Goal: Transaction & Acquisition: Subscribe to service/newsletter

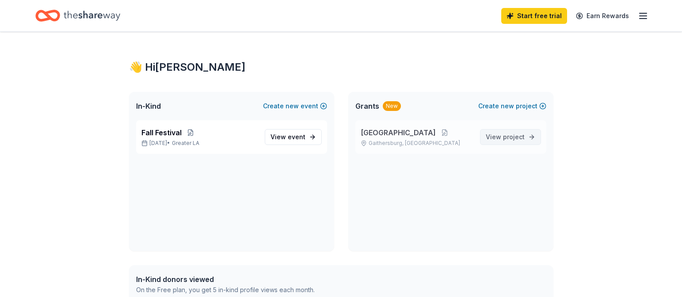
click at [447, 134] on span "project" at bounding box center [514, 137] width 22 height 8
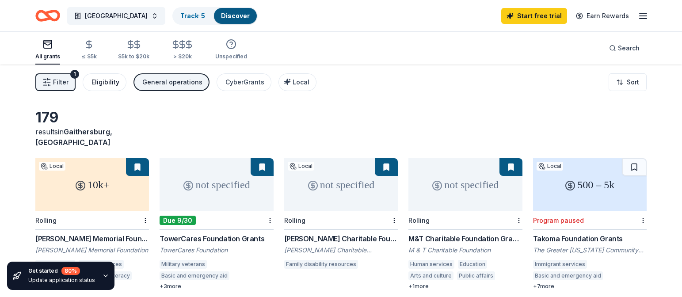
click at [116, 87] on div "Eligibility" at bounding box center [106, 82] width 28 height 11
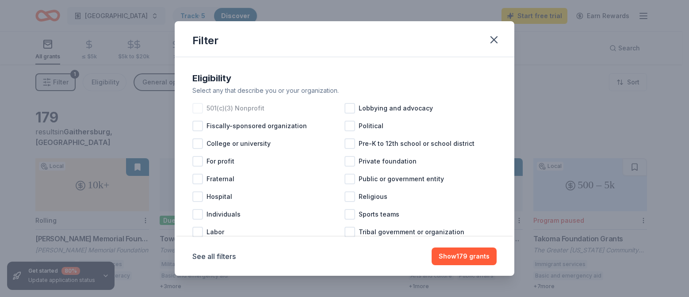
click at [196, 110] on div at bounding box center [197, 108] width 11 height 11
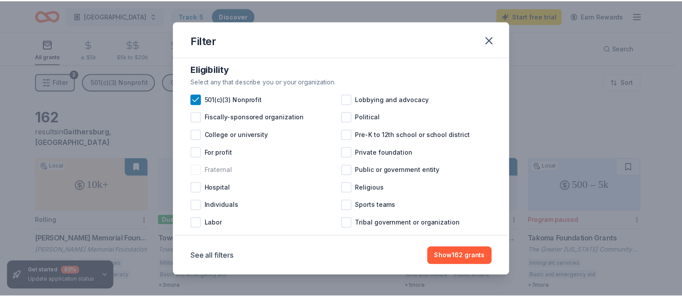
scroll to position [23, 0]
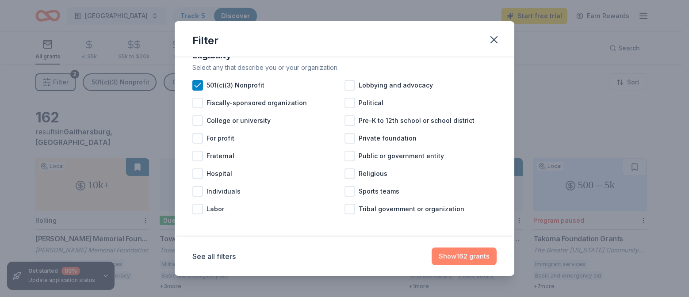
click at [447, 251] on button "Show 162 grants" at bounding box center [464, 257] width 65 height 18
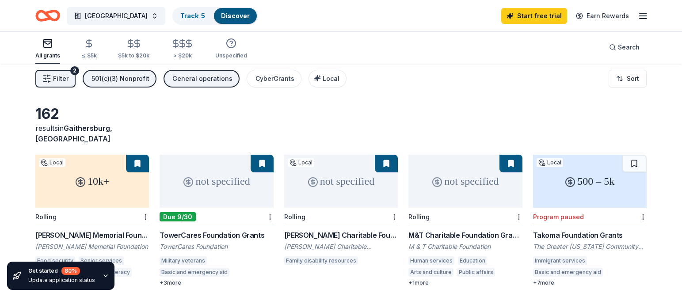
scroll to position [0, 0]
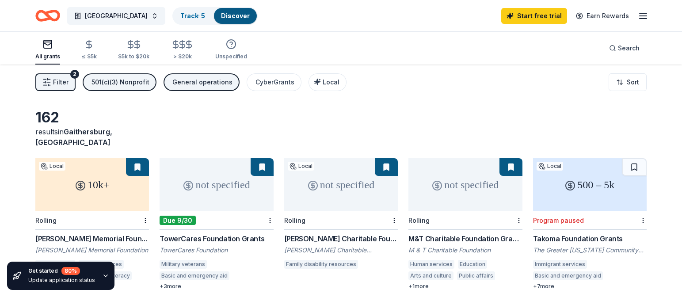
click at [88, 182] on div "10k+" at bounding box center [92, 184] width 114 height 53
click at [179, 47] on icon "button" at bounding box center [182, 44] width 10 height 10
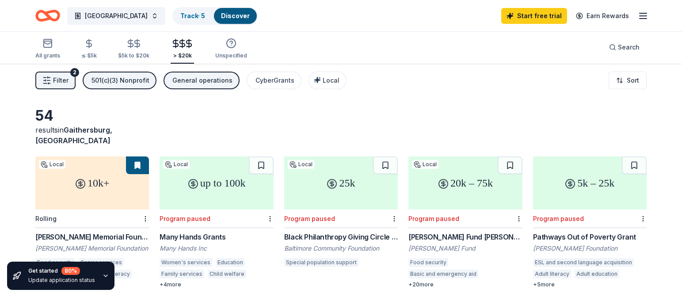
scroll to position [206, 0]
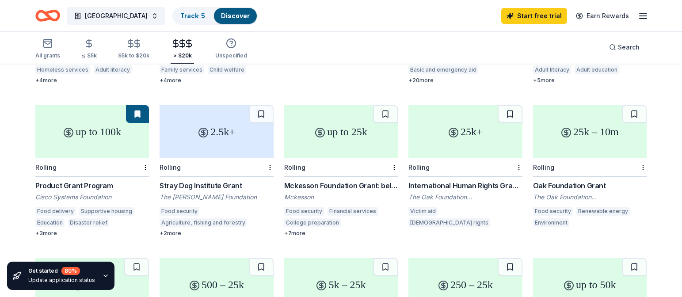
click at [216, 123] on div "2.5k+" at bounding box center [217, 131] width 114 height 53
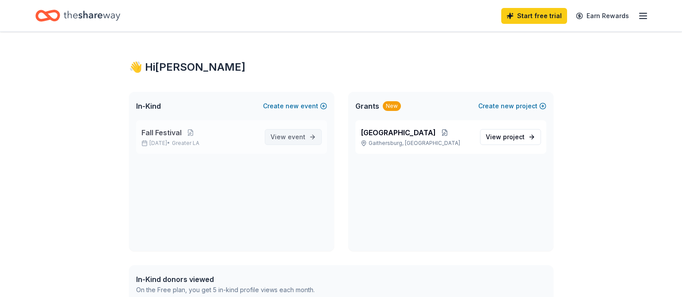
click at [280, 134] on span "View event" at bounding box center [288, 137] width 35 height 11
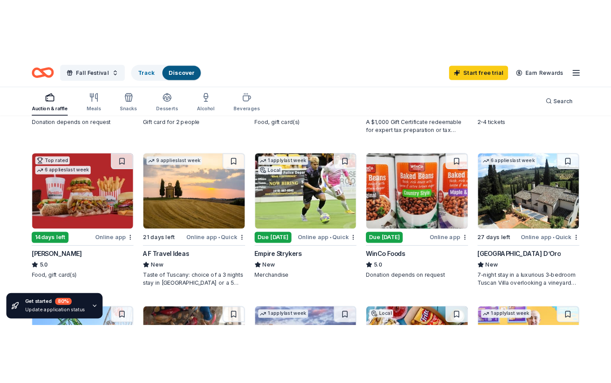
scroll to position [443, 0]
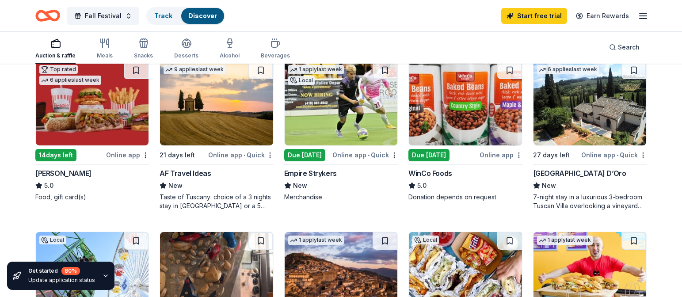
click at [334, 114] on img at bounding box center [341, 103] width 113 height 84
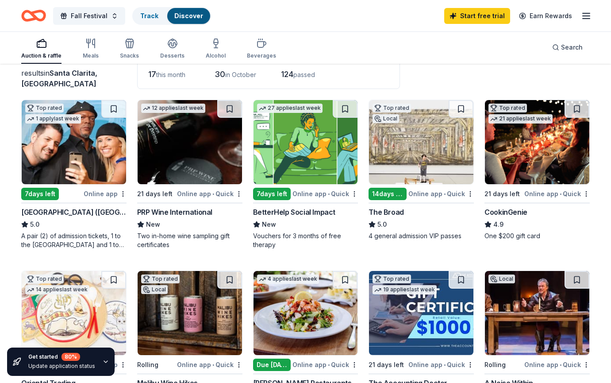
scroll to position [0, 0]
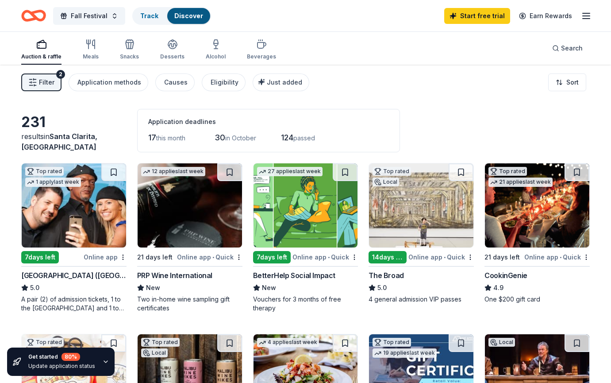
click at [287, 207] on img at bounding box center [305, 205] width 104 height 84
click at [89, 49] on icon "button" at bounding box center [90, 44] width 11 height 11
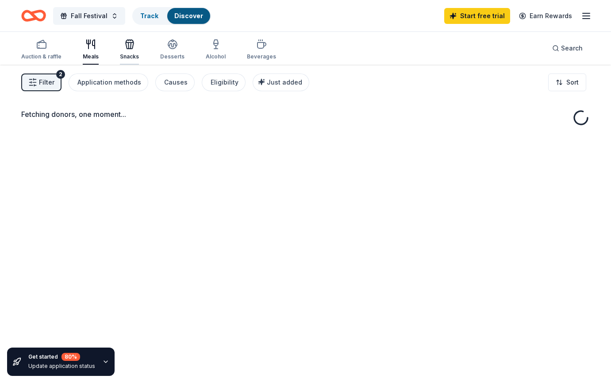
click at [127, 52] on div "Snacks" at bounding box center [129, 49] width 19 height 21
click at [162, 51] on div "Desserts" at bounding box center [172, 49] width 24 height 21
click at [91, 14] on span "Fall Festival" at bounding box center [89, 16] width 37 height 11
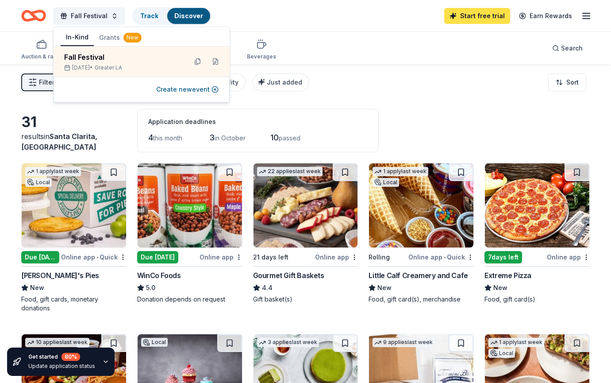
click at [447, 18] on link "Start free trial" at bounding box center [477, 16] width 66 height 16
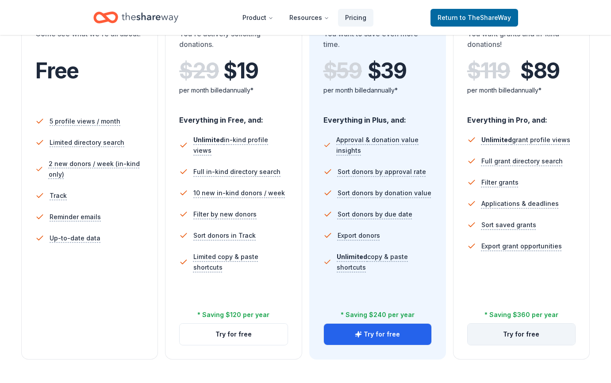
scroll to position [193, 0]
click at [447, 277] on button "Try for free" at bounding box center [520, 334] width 107 height 21
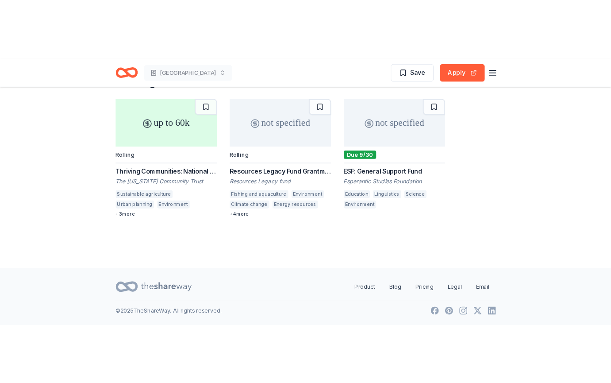
scroll to position [148, 0]
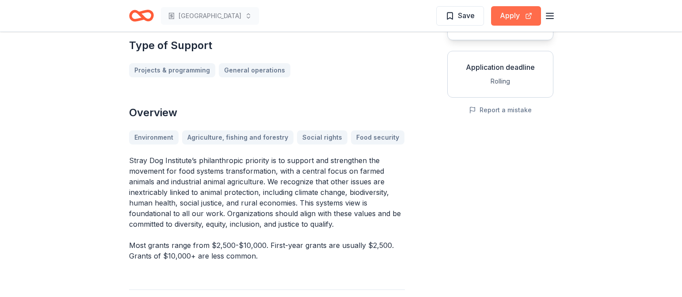
click at [515, 11] on button "Apply" at bounding box center [516, 15] width 50 height 19
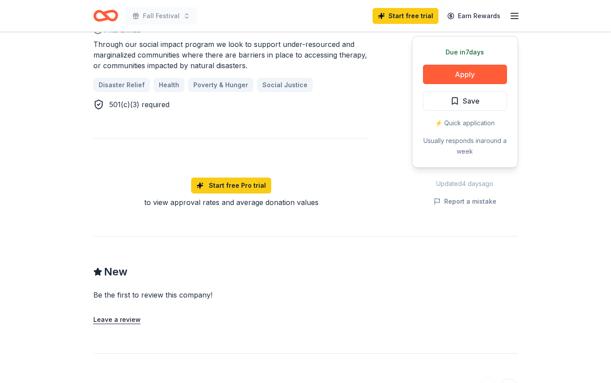
scroll to position [265, 0]
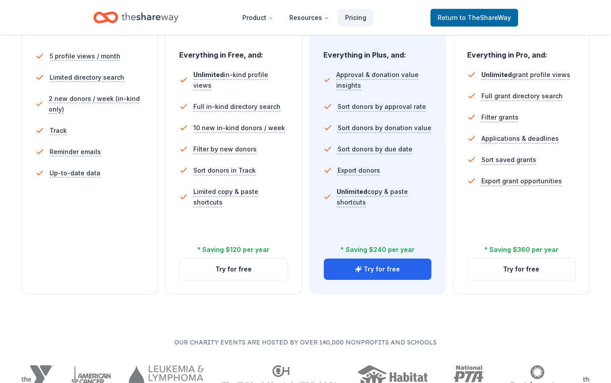
scroll to position [260, 0]
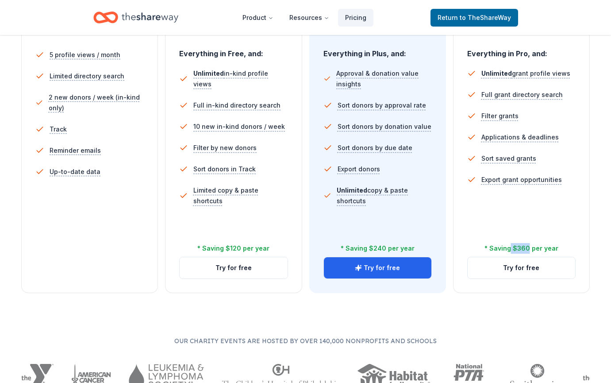
drag, startPoint x: 529, startPoint y: 247, endPoint x: 510, endPoint y: 246, distance: 19.1
click at [510, 246] on div "* Saving $360 per year" at bounding box center [521, 248] width 74 height 11
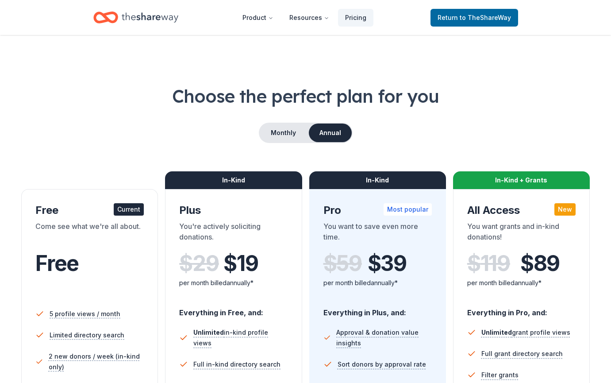
scroll to position [0, 0]
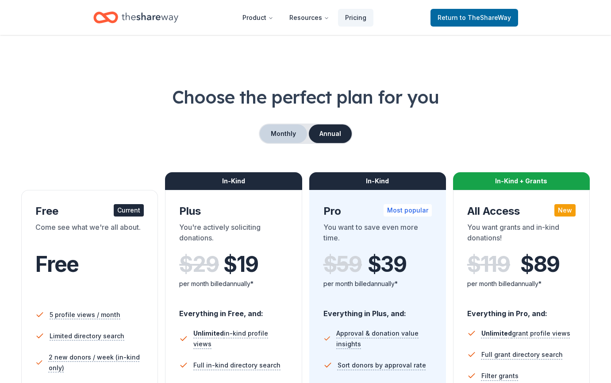
click at [284, 136] on button "Monthly" at bounding box center [283, 133] width 47 height 19
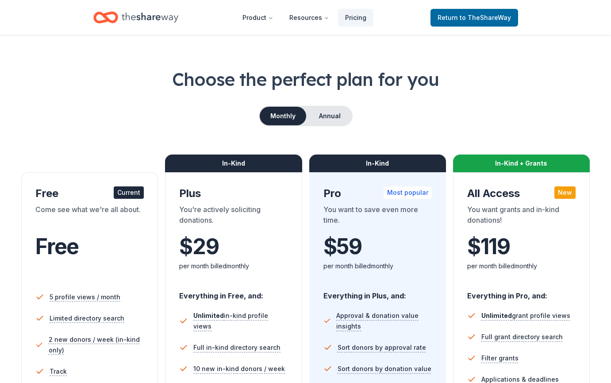
scroll to position [38, 0]
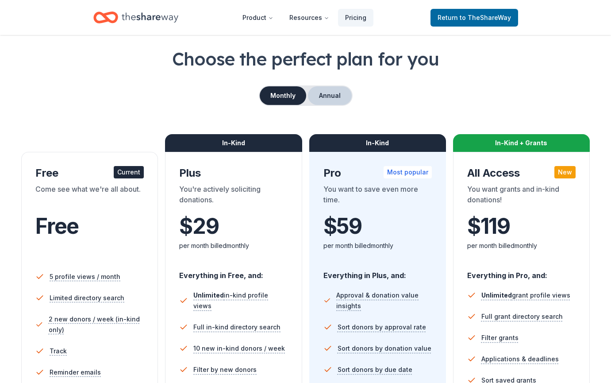
click at [320, 90] on button "Annual" at bounding box center [330, 95] width 44 height 19
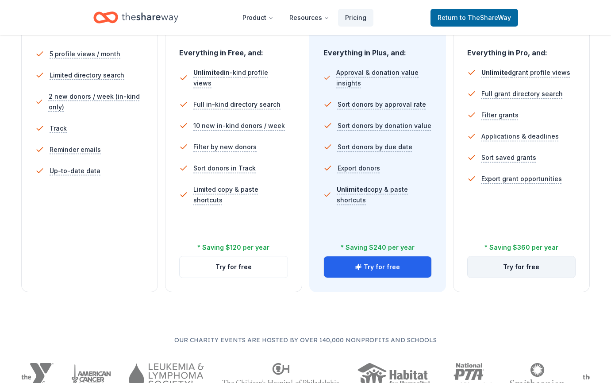
scroll to position [304, 0]
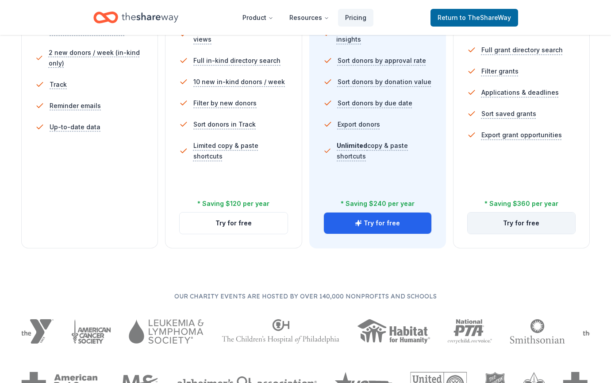
click at [537, 223] on button "Try for free" at bounding box center [520, 222] width 107 height 21
